Goal: Information Seeking & Learning: Learn about a topic

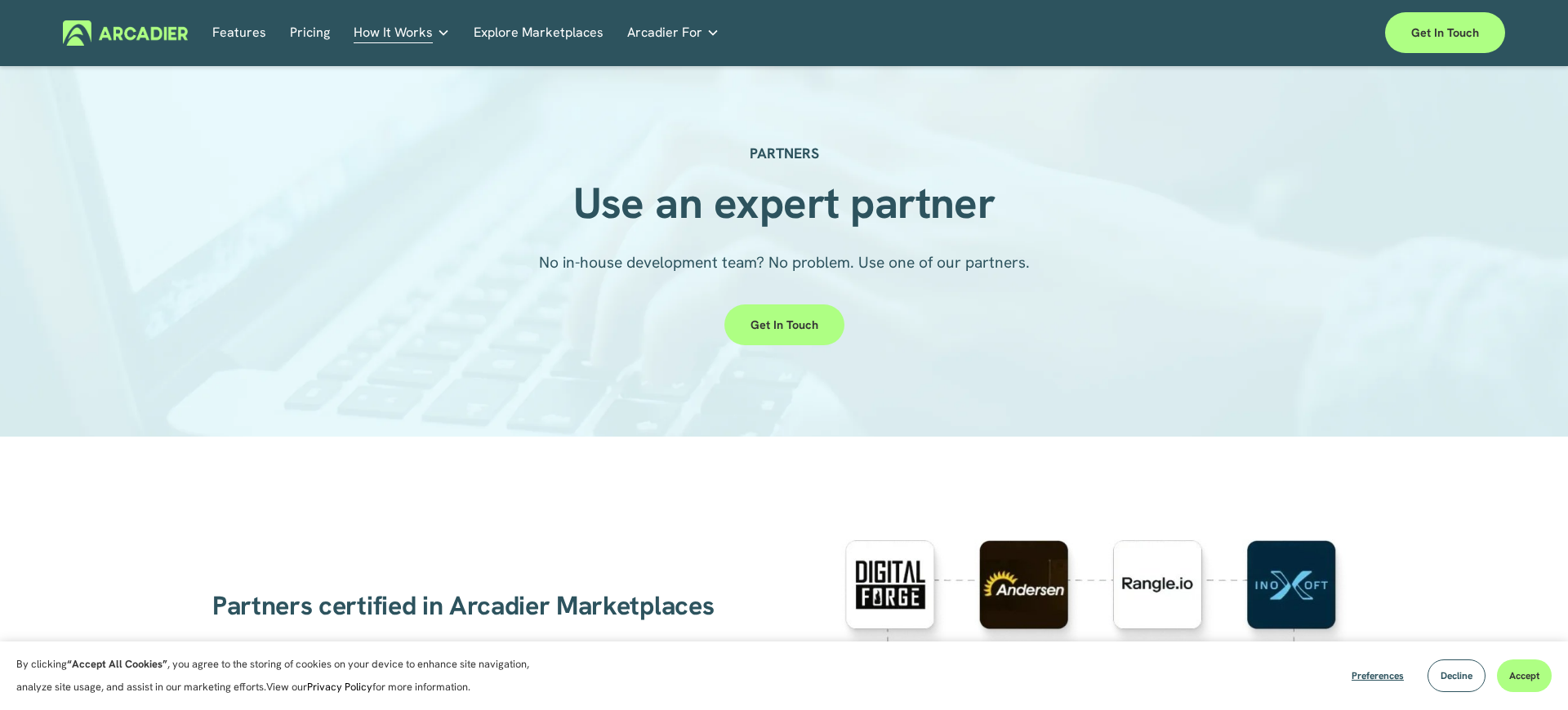
click at [175, 32] on img at bounding box center [125, 34] width 125 height 26
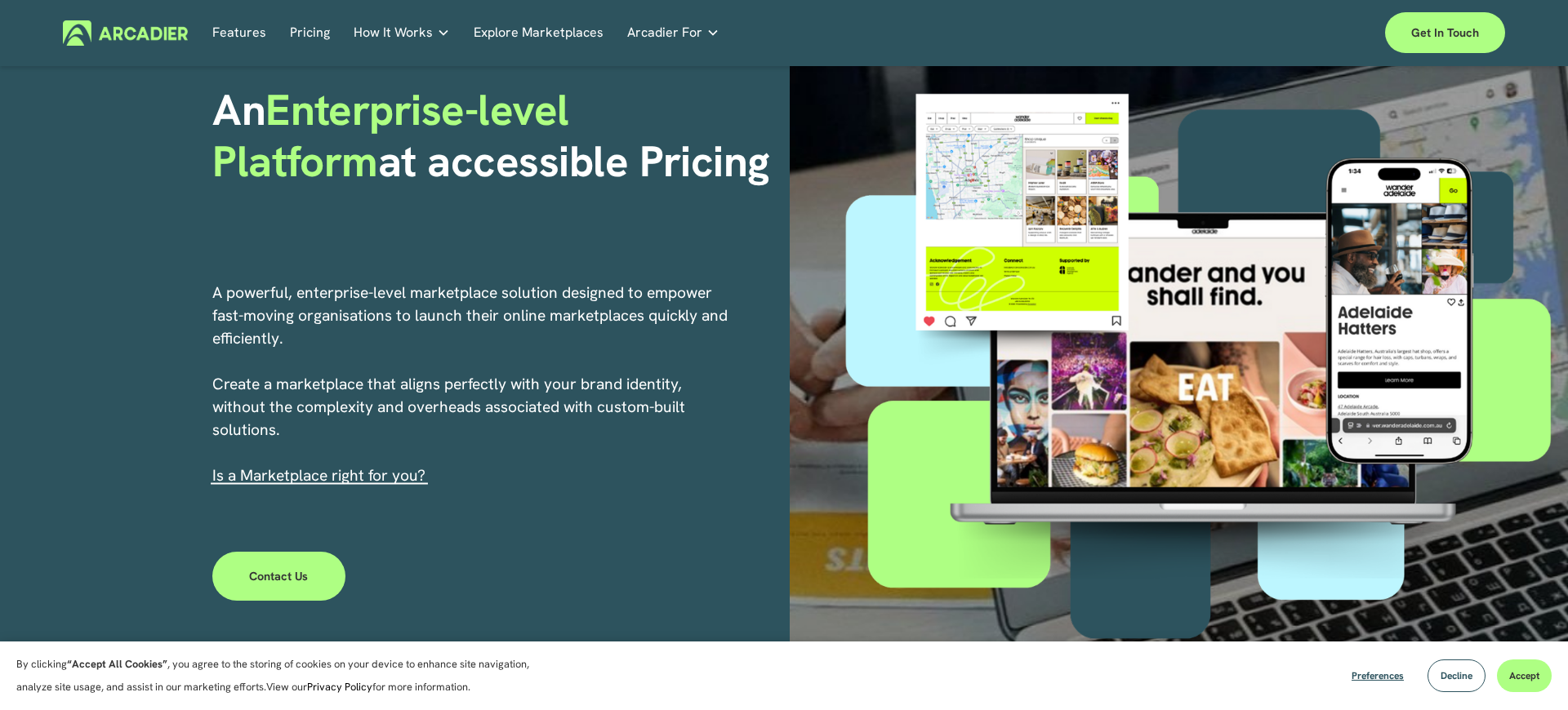
scroll to position [146, 0]
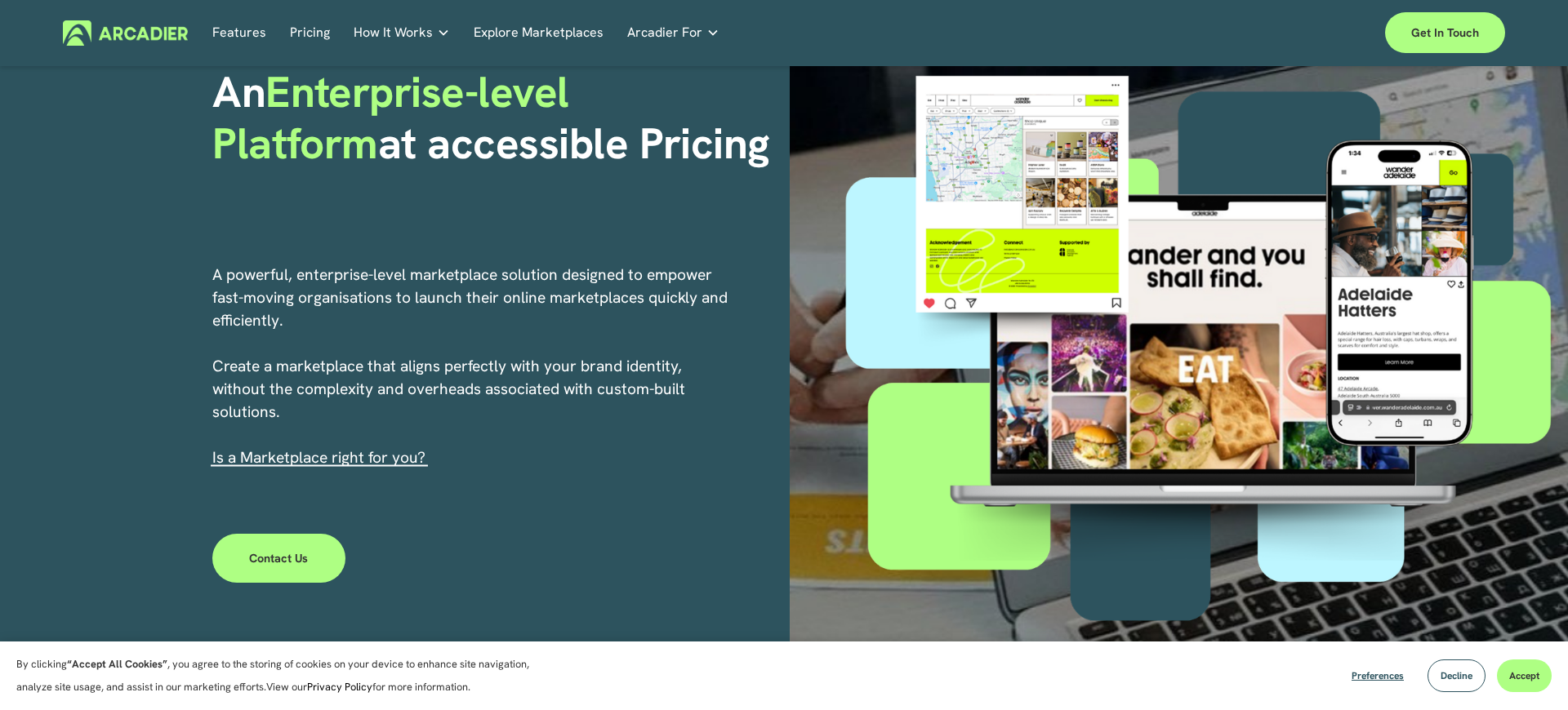
click at [309, 462] on link "s a Marketplace right for you?" at bounding box center [321, 458] width 209 height 21
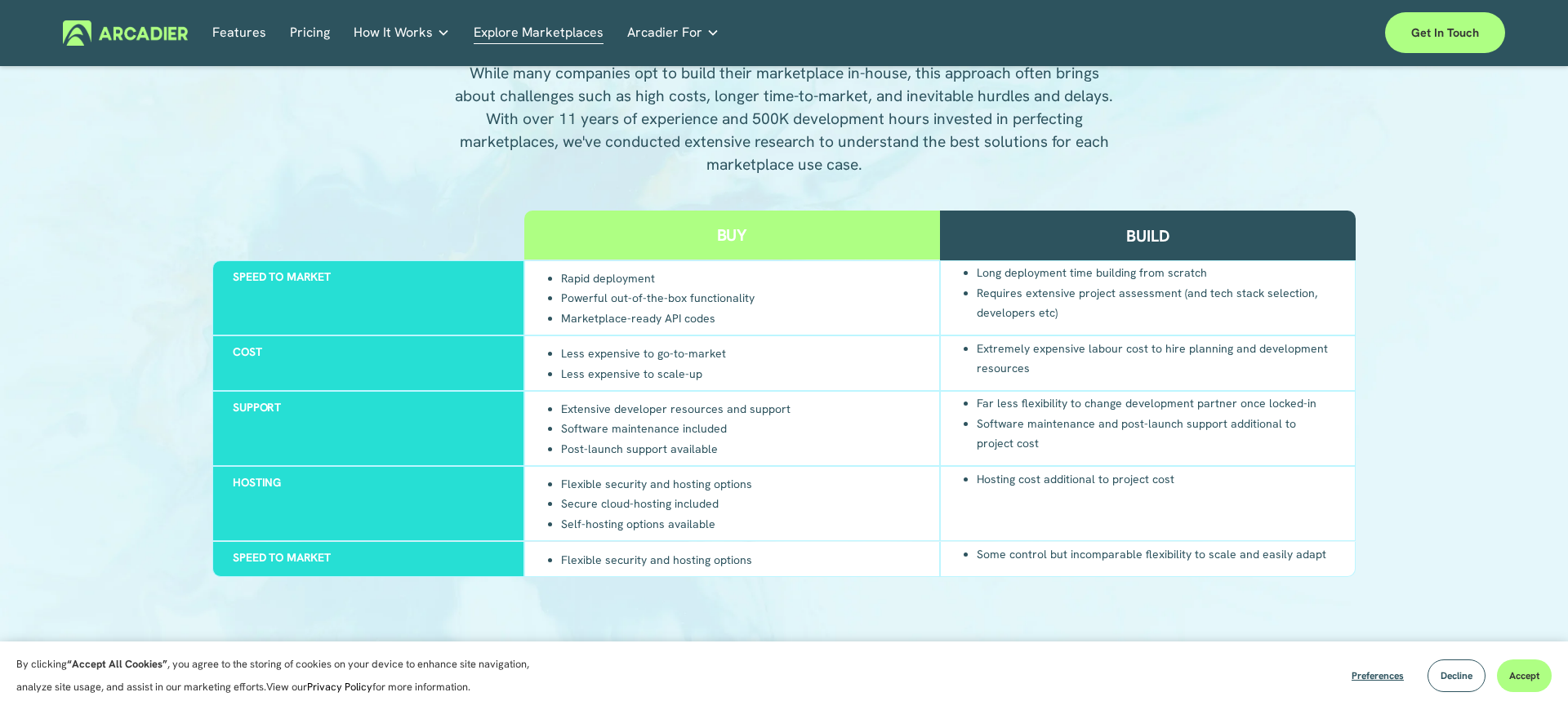
scroll to position [1568, 0]
